Goal: Find specific page/section: Find specific page/section

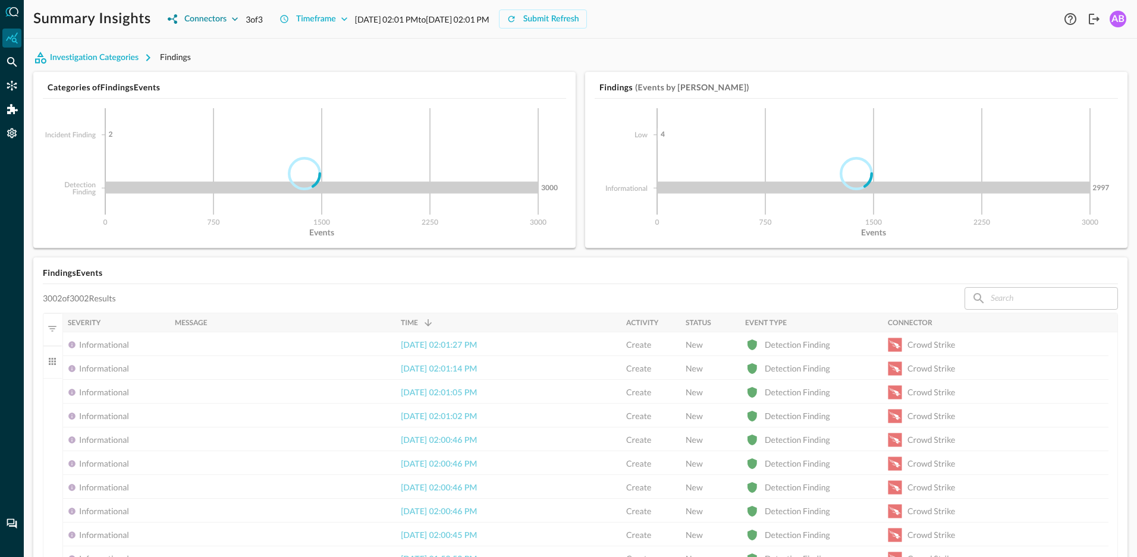
click at [231, 24] on icon "button" at bounding box center [235, 19] width 12 height 12
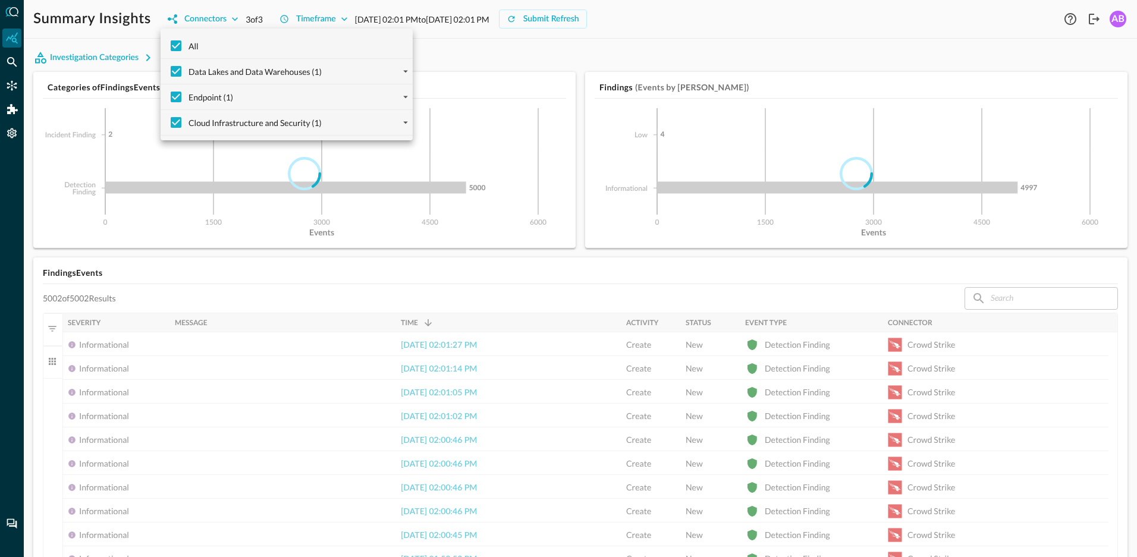
click at [576, 63] on div at bounding box center [568, 278] width 1137 height 557
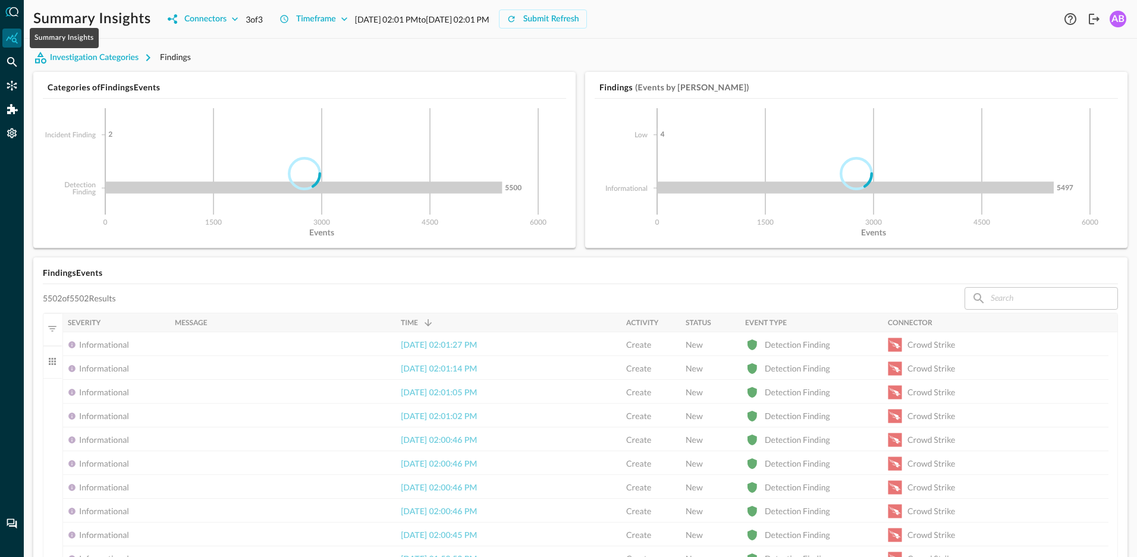
click at [17, 41] on icon "Summary Insights" at bounding box center [12, 38] width 12 height 12
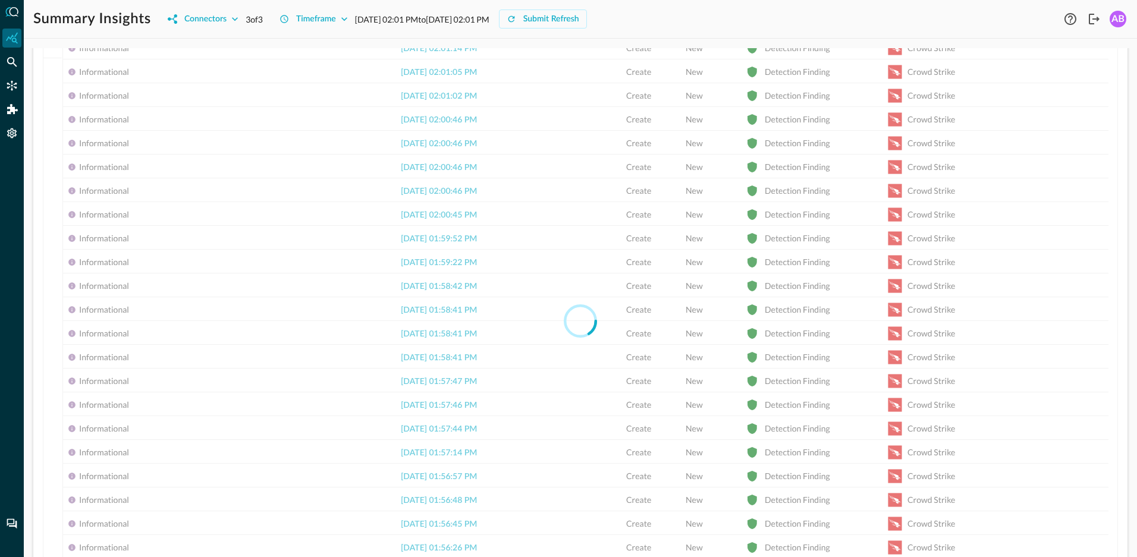
scroll to position [197, 0]
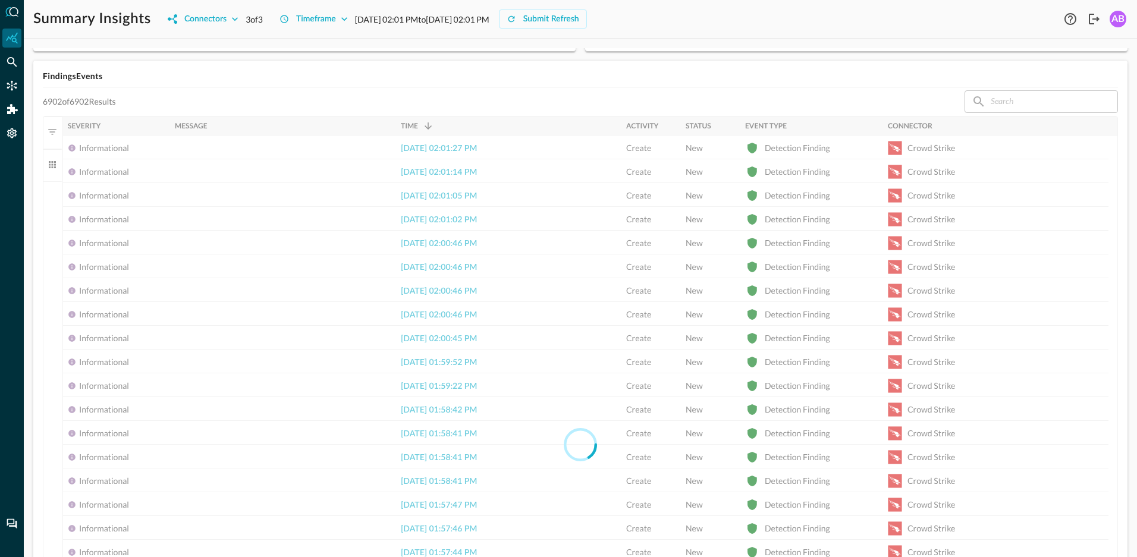
click at [425, 237] on div at bounding box center [580, 445] width 1075 height 658
click at [426, 152] on div at bounding box center [580, 445] width 1075 height 658
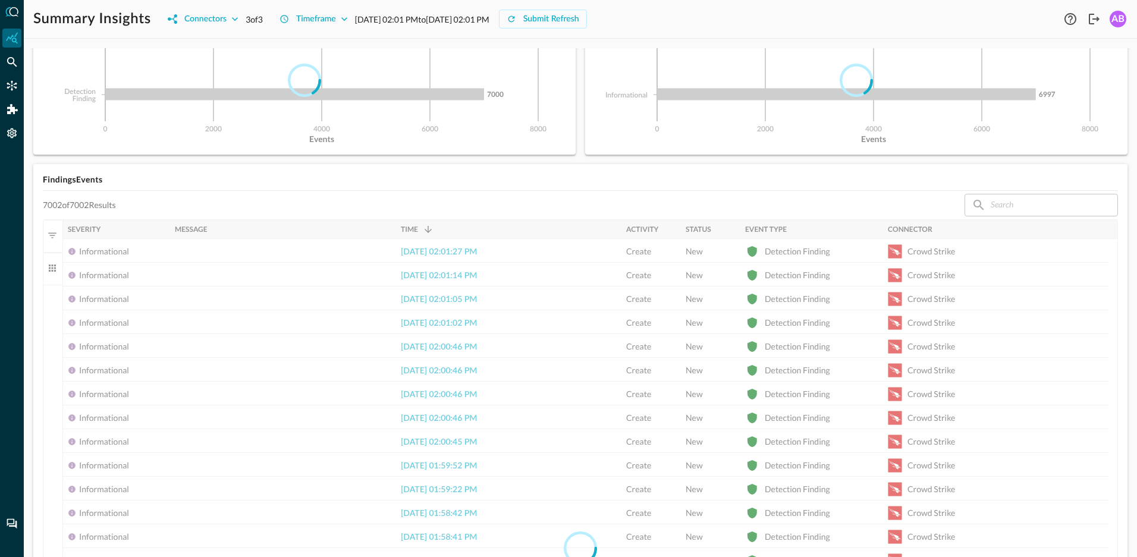
scroll to position [0, 0]
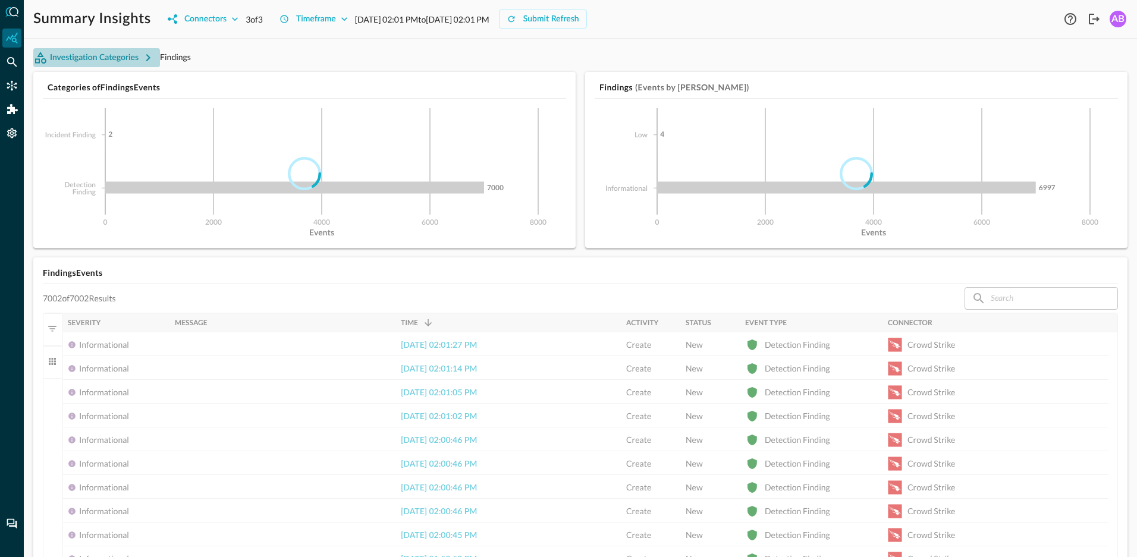
click at [98, 61] on button "Investigation Categories" at bounding box center [96, 57] width 127 height 19
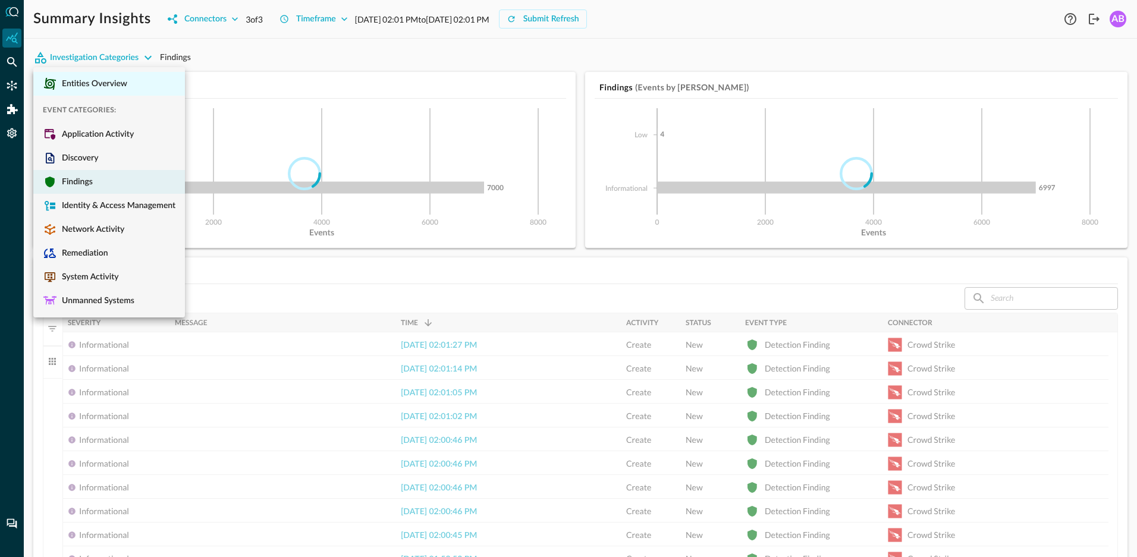
click at [80, 88] on span "Entities Overview" at bounding box center [92, 84] width 70 height 11
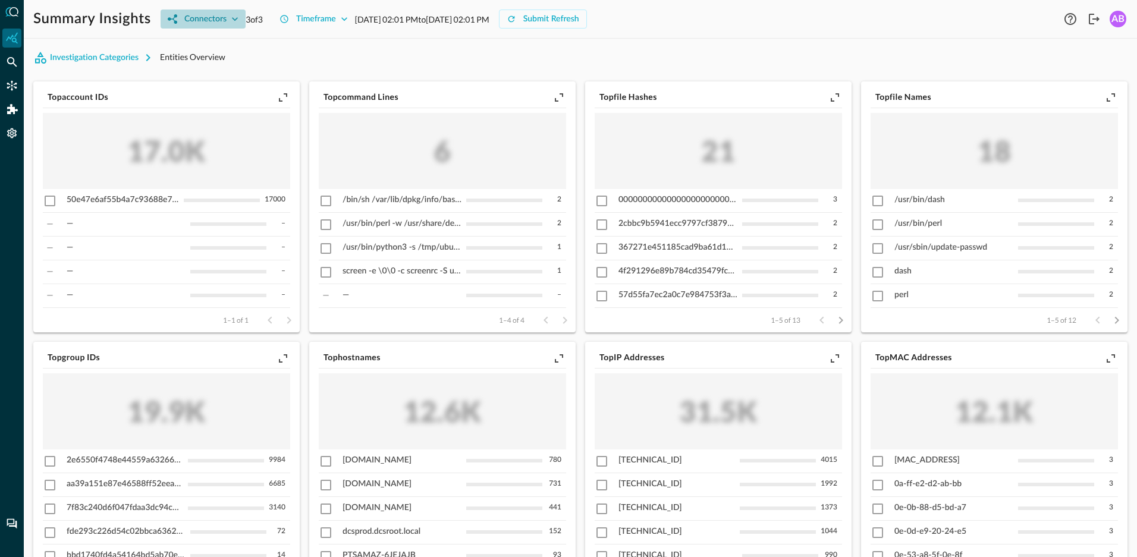
click at [230, 19] on icon "button" at bounding box center [235, 19] width 12 height 12
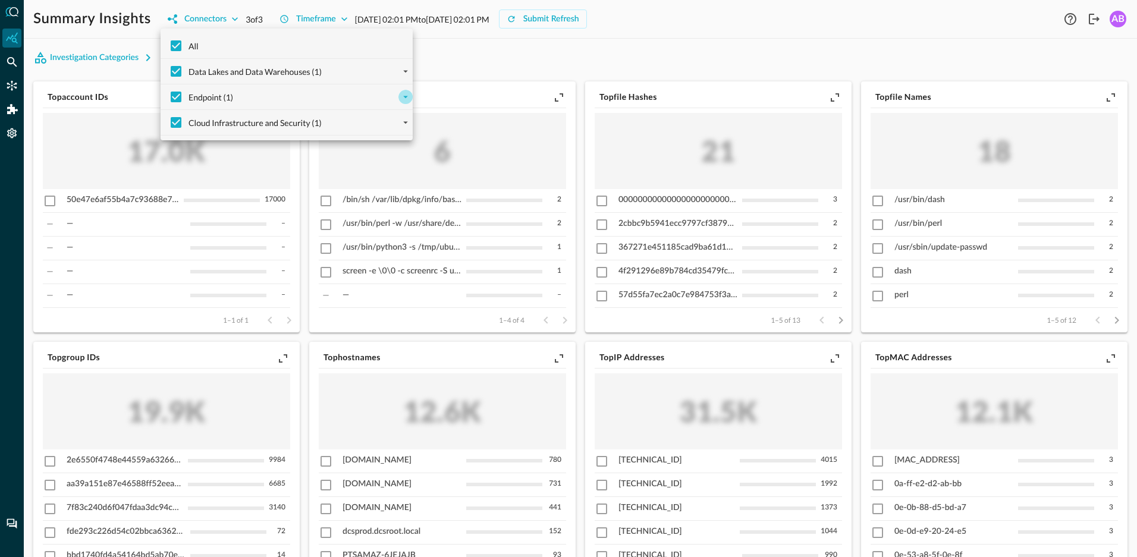
click at [400, 99] on icon "expand" at bounding box center [405, 97] width 11 height 11
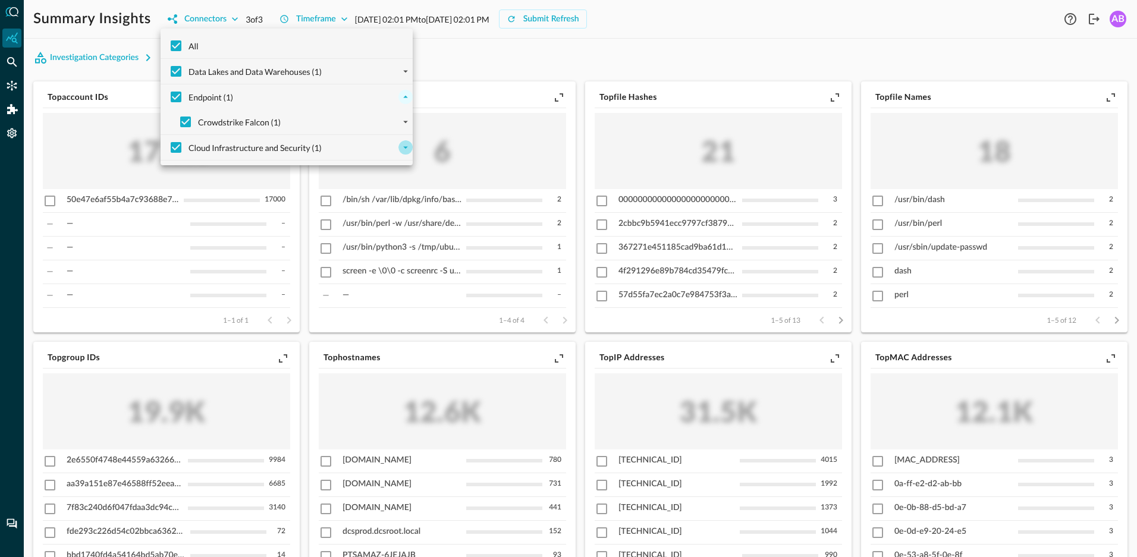
click at [400, 146] on icon "expand" at bounding box center [405, 147] width 11 height 11
click at [400, 70] on icon "expand" at bounding box center [405, 71] width 11 height 11
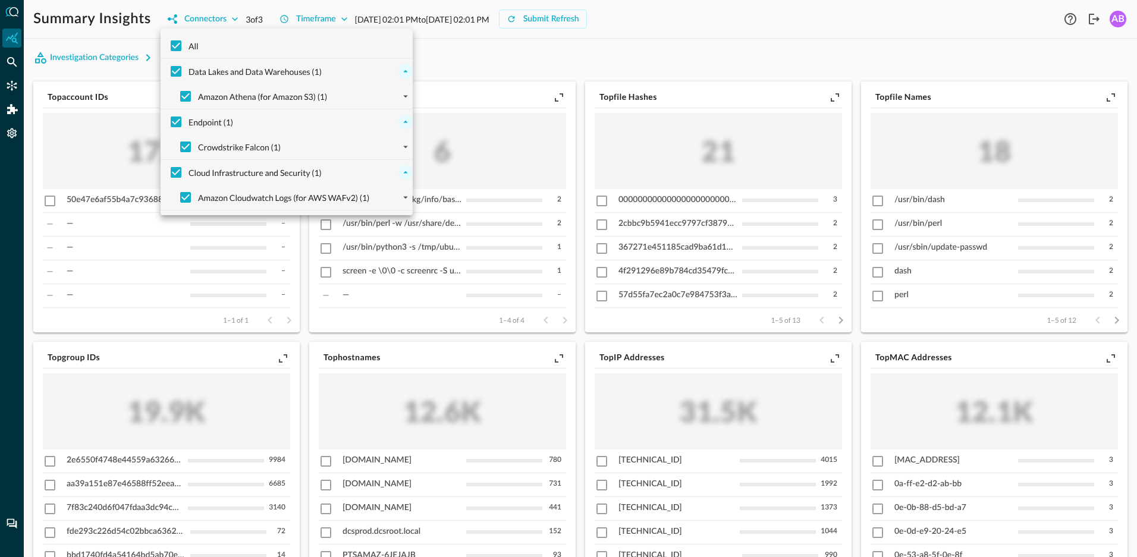
click at [469, 60] on div at bounding box center [568, 278] width 1137 height 557
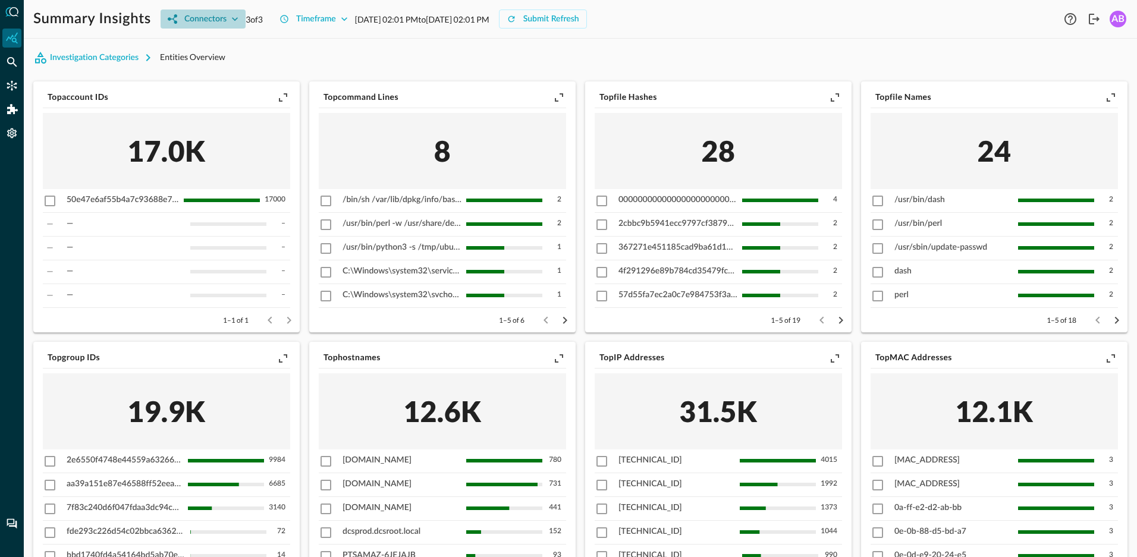
click at [235, 21] on icon "button" at bounding box center [235, 19] width 6 height 4
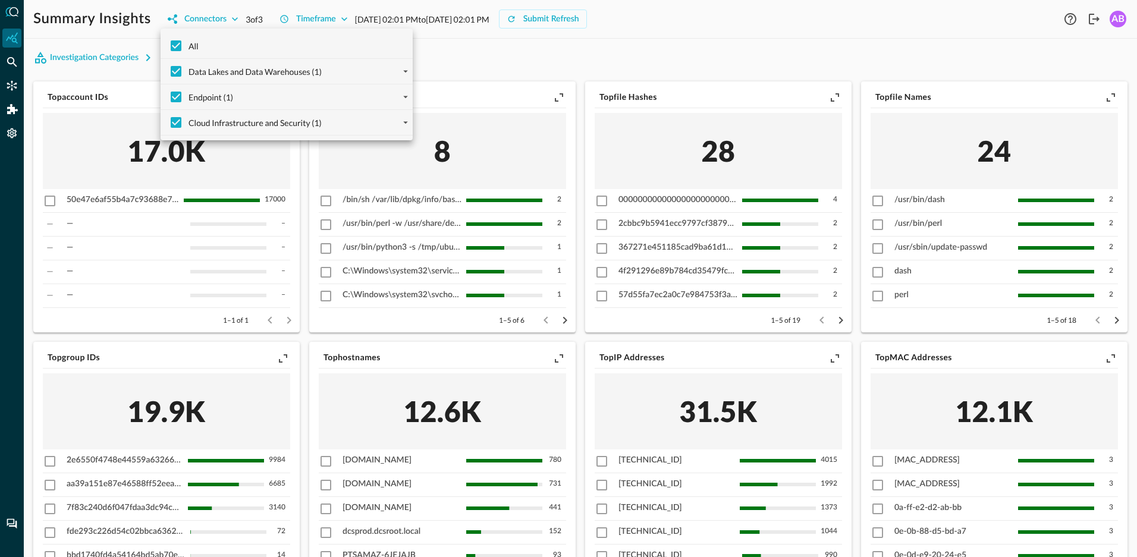
click at [682, 67] on div at bounding box center [568, 278] width 1137 height 557
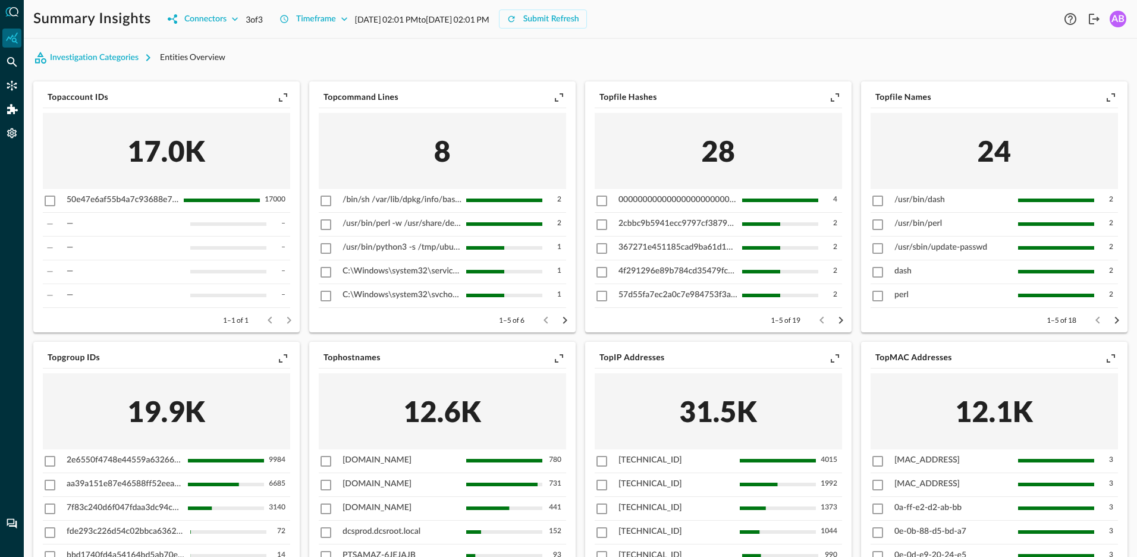
click at [1043, 20] on div "AB" at bounding box center [1118, 19] width 17 height 17
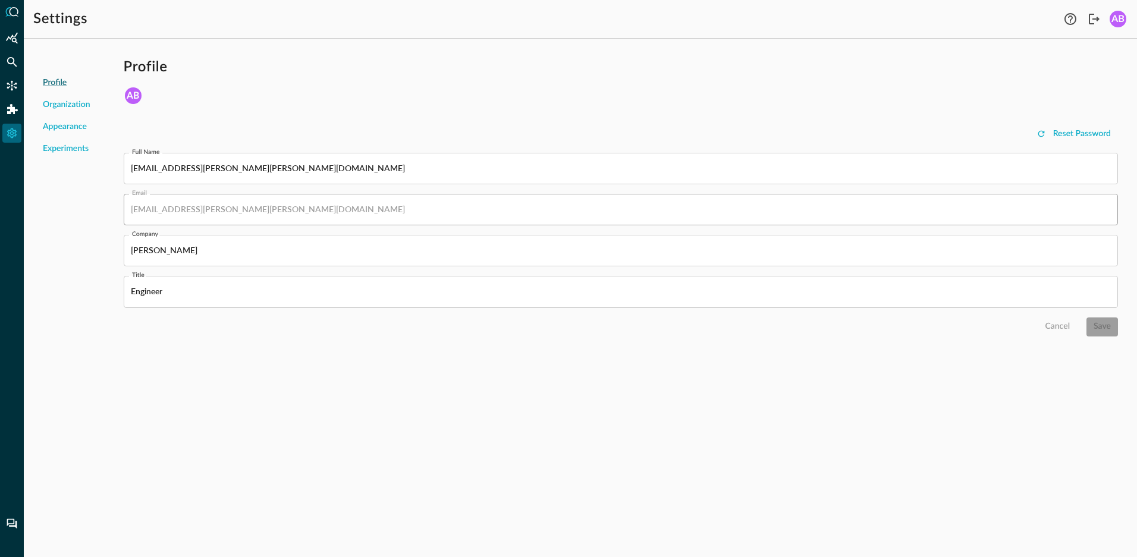
click at [460, 105] on div "Profile AB" at bounding box center [621, 82] width 994 height 48
click at [11, 40] on icon "Summary Insights" at bounding box center [12, 38] width 12 height 12
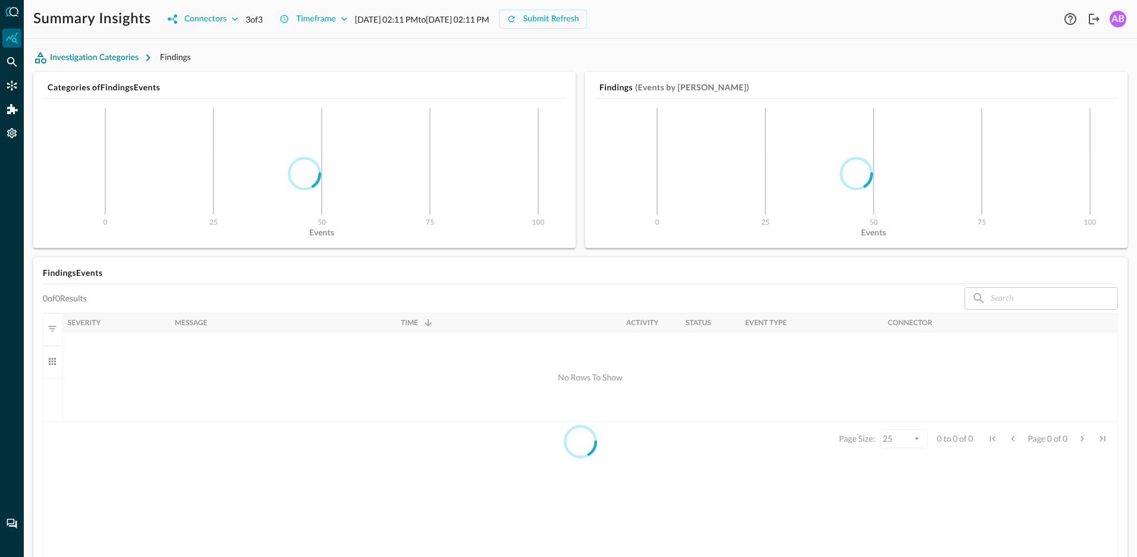
click at [87, 59] on button "Investigation Categories" at bounding box center [96, 57] width 127 height 19
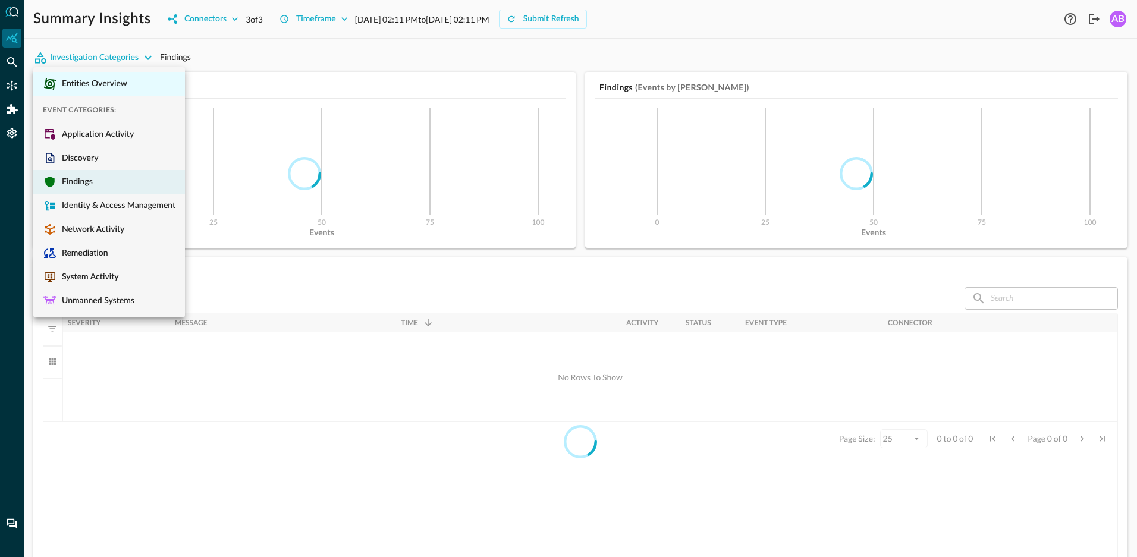
click at [84, 81] on span "Entities Overview" at bounding box center [92, 84] width 70 height 11
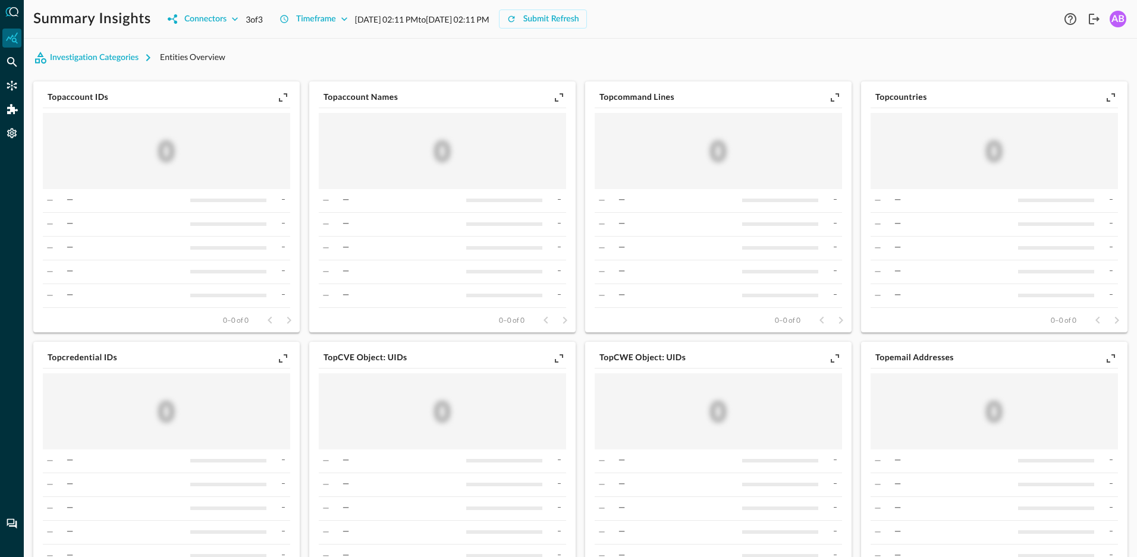
click at [389, 52] on div "Investigation Categories Entities Overview" at bounding box center [580, 57] width 1094 height 19
